Goal: Task Accomplishment & Management: Use online tool/utility

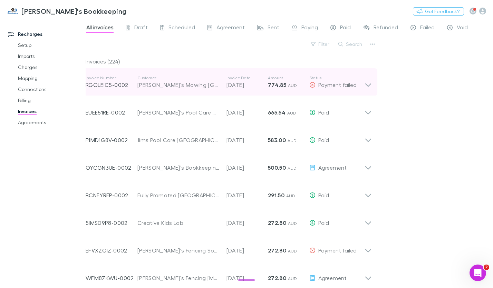
click at [366, 84] on icon at bounding box center [367, 82] width 7 height 14
